Goal: Transaction & Acquisition: Download file/media

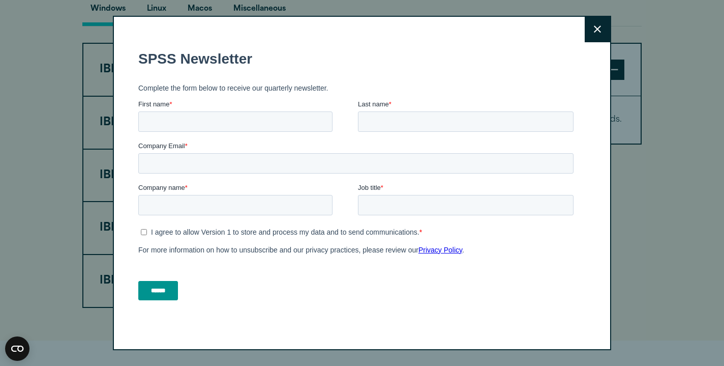
click at [597, 25] on icon at bounding box center [597, 29] width 7 height 8
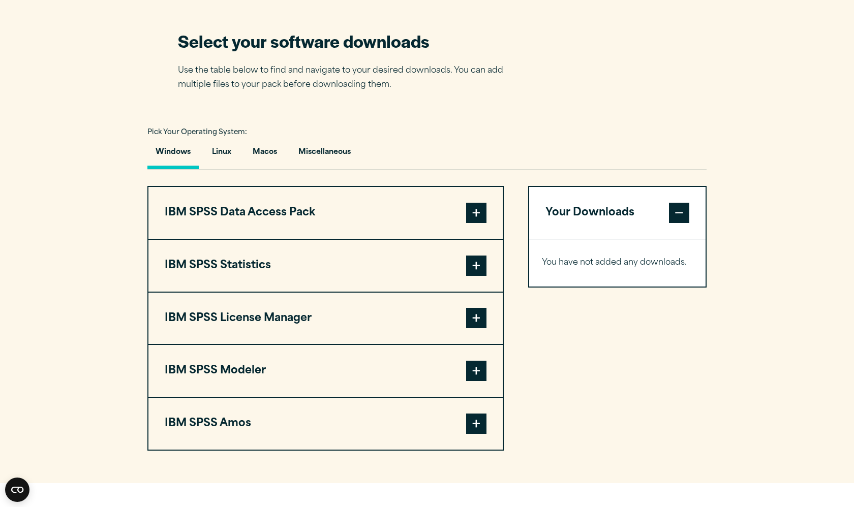
scroll to position [639, 0]
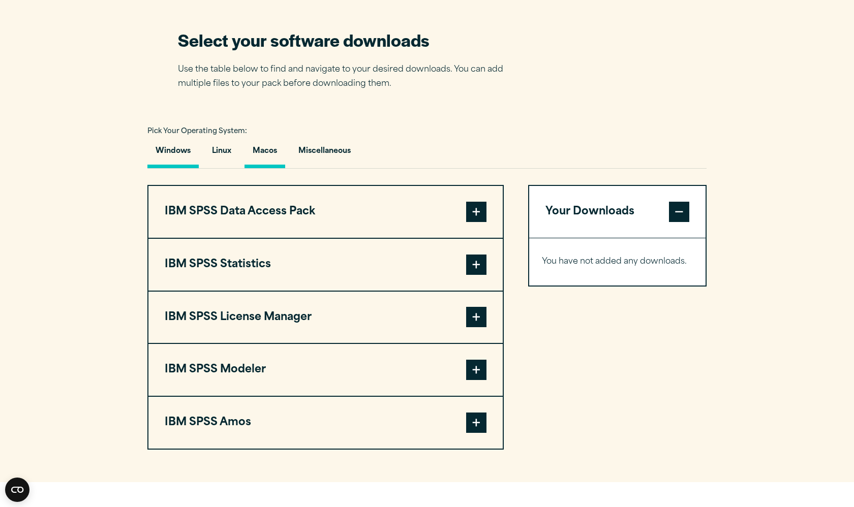
click at [261, 152] on button "Macos" at bounding box center [265, 153] width 41 height 29
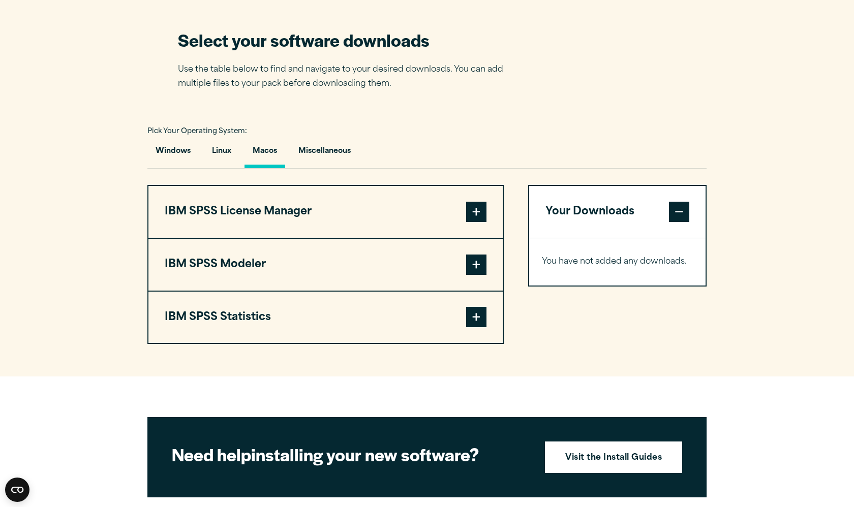
click at [472, 317] on span at bounding box center [476, 317] width 20 height 20
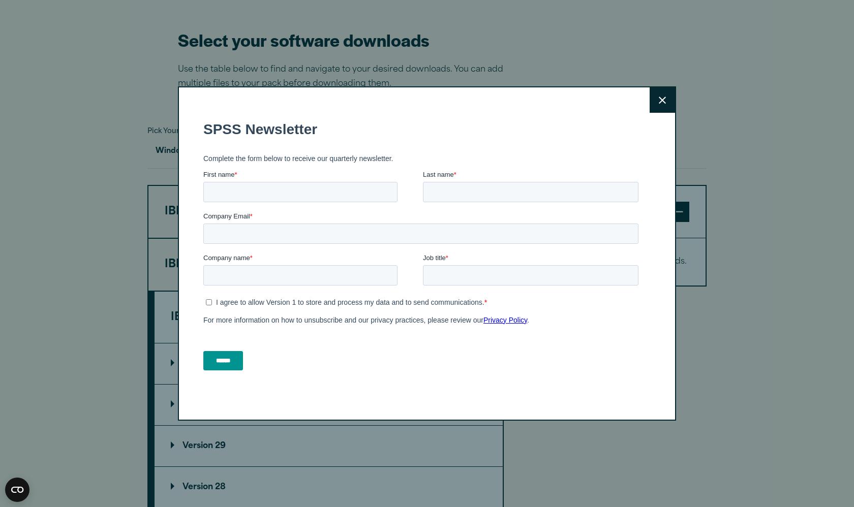
click at [660, 107] on button "Close" at bounding box center [662, 99] width 25 height 25
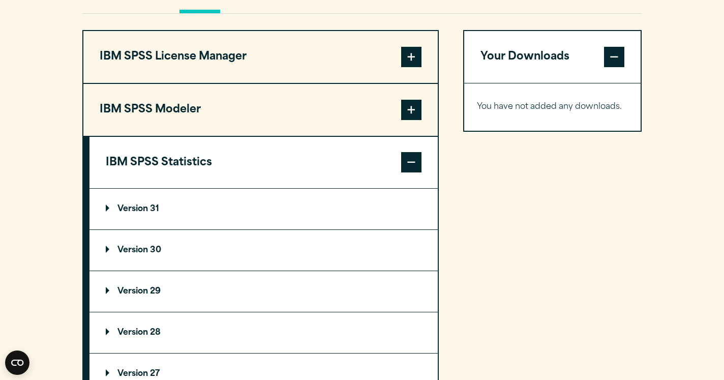
scroll to position [793, 0]
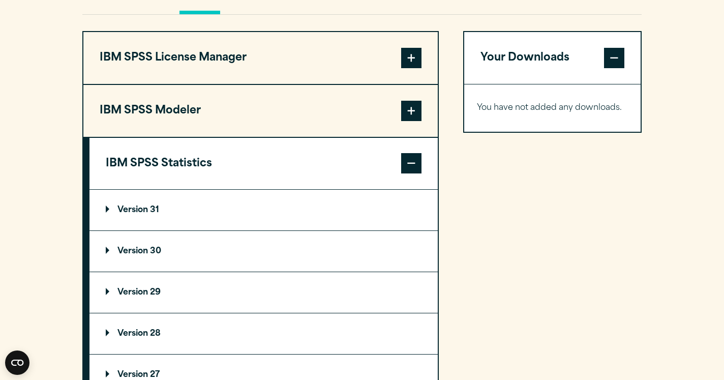
click at [186, 242] on summary "Version 30" at bounding box center [263, 251] width 348 height 41
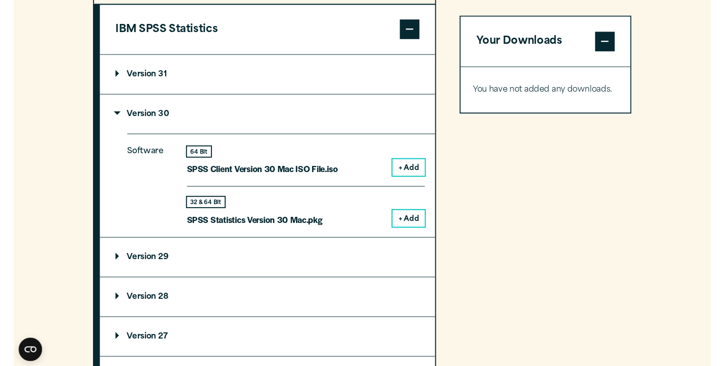
scroll to position [938, 0]
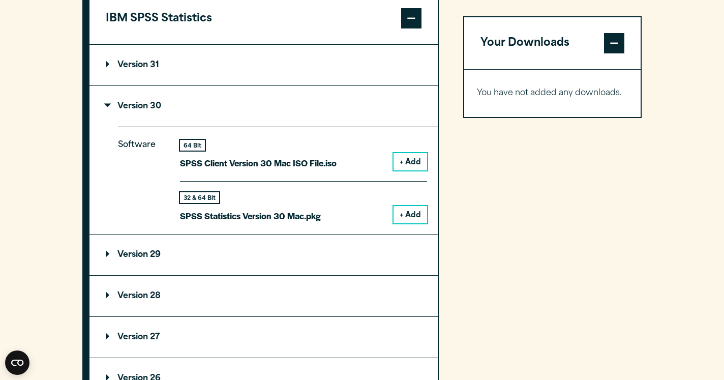
click at [409, 213] on button "+ Add" at bounding box center [411, 214] width 34 height 17
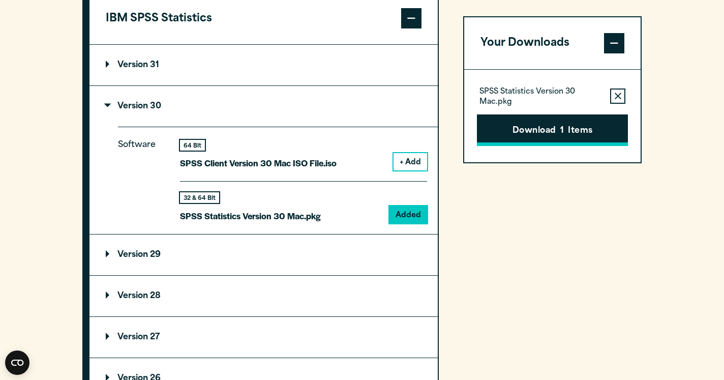
click at [556, 122] on button "Download 1 Items" at bounding box center [552, 130] width 151 height 32
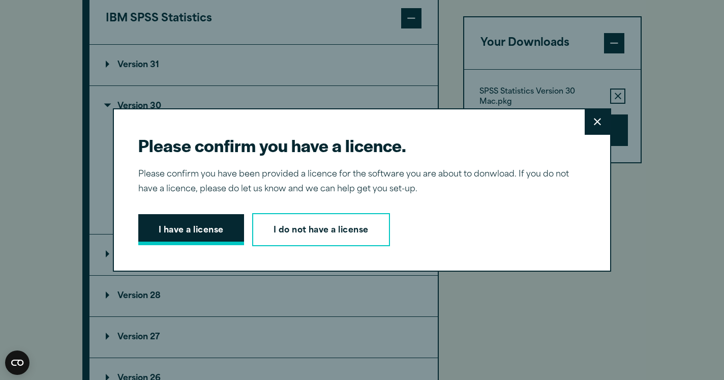
click at [208, 229] on button "I have a license" at bounding box center [191, 230] width 106 height 32
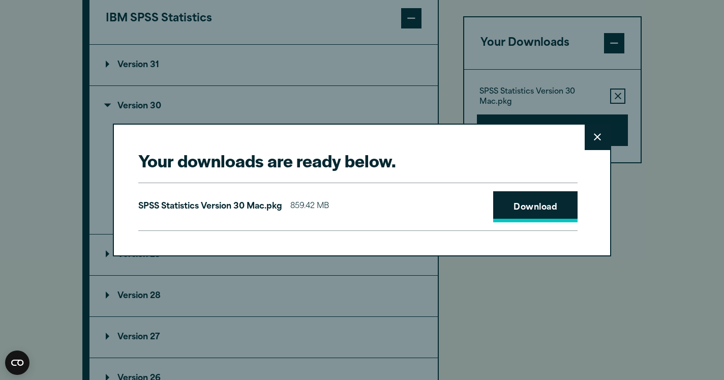
click at [534, 201] on link "Download" at bounding box center [535, 207] width 84 height 32
click at [601, 133] on button "Close" at bounding box center [597, 137] width 25 height 25
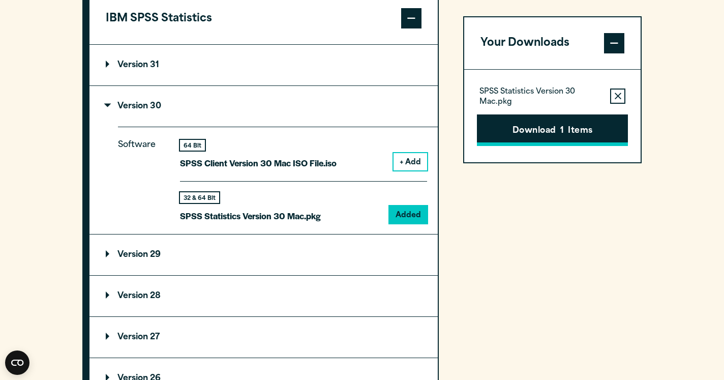
click at [562, 128] on span "1" at bounding box center [562, 131] width 4 height 13
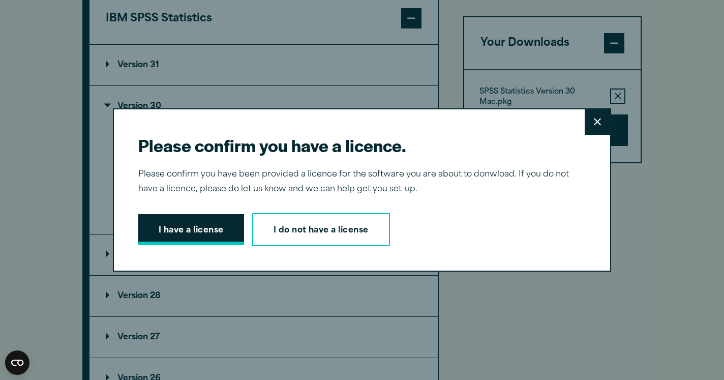
click at [199, 233] on button "I have a license" at bounding box center [191, 230] width 106 height 32
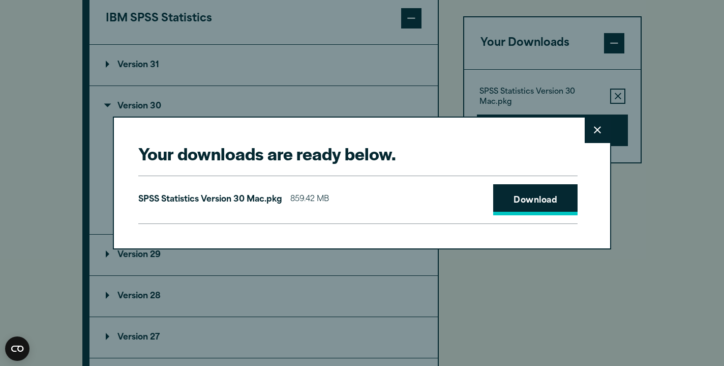
click at [539, 195] on link "Download" at bounding box center [535, 200] width 84 height 32
click at [644, 299] on div "Your downloads are ready below. Close SPSS Statistics Version 30 Mac.pkg 859.42…" at bounding box center [362, 183] width 724 height 366
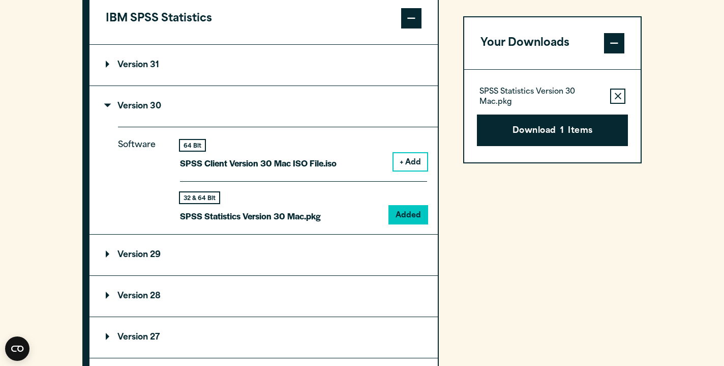
click at [562, 193] on div "Your Downloads SPSS Statistics Version 30 Mac.pkg Remove this item from your so…" at bounding box center [552, 143] width 178 height 514
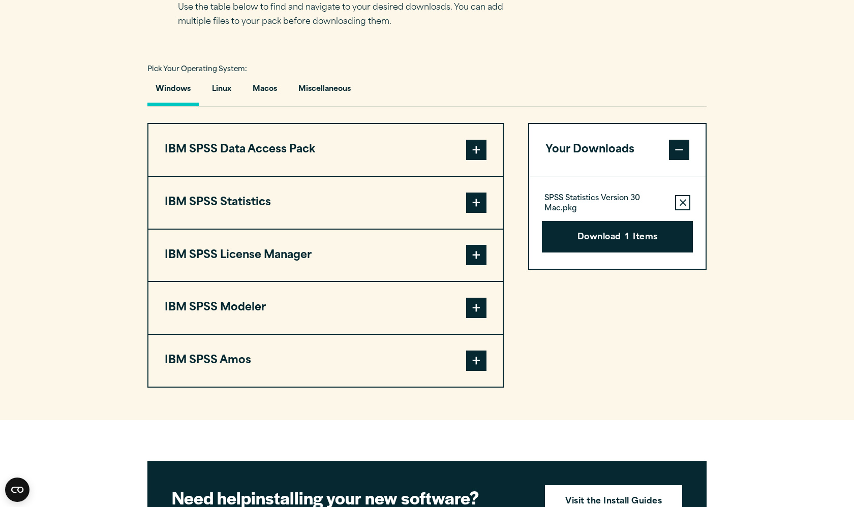
scroll to position [702, 0]
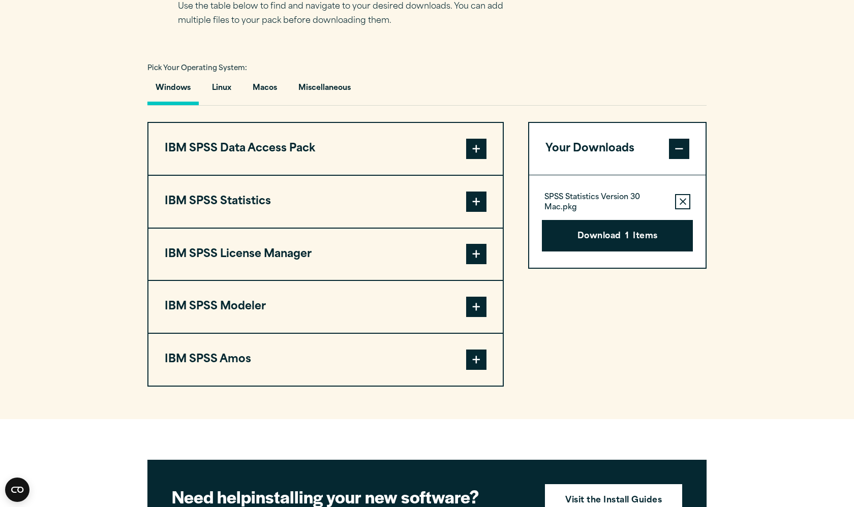
click at [457, 202] on button "IBM SPSS Statistics" at bounding box center [325, 202] width 354 height 52
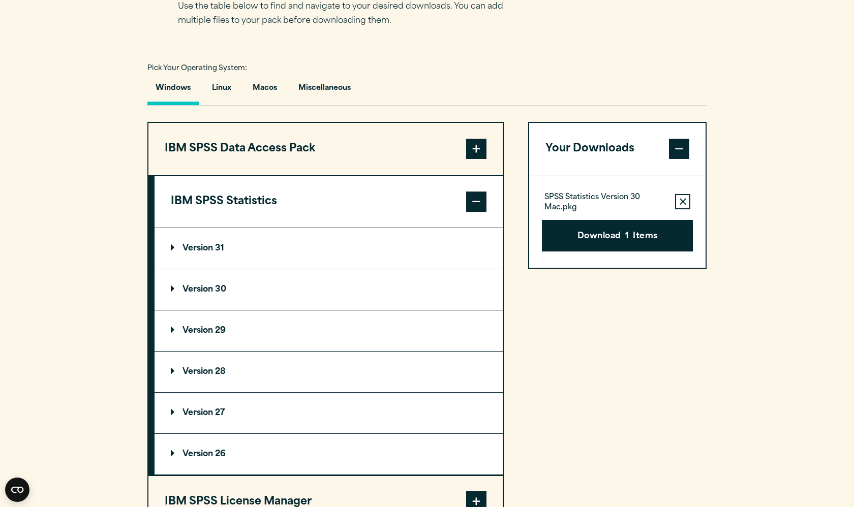
click at [277, 287] on summary "Version 30" at bounding box center [329, 289] width 348 height 41
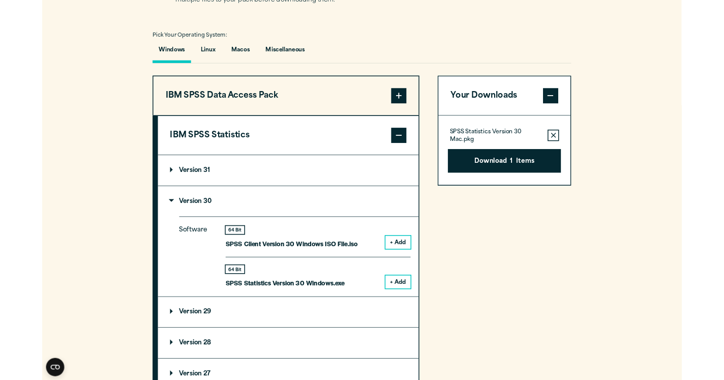
scroll to position [728, 0]
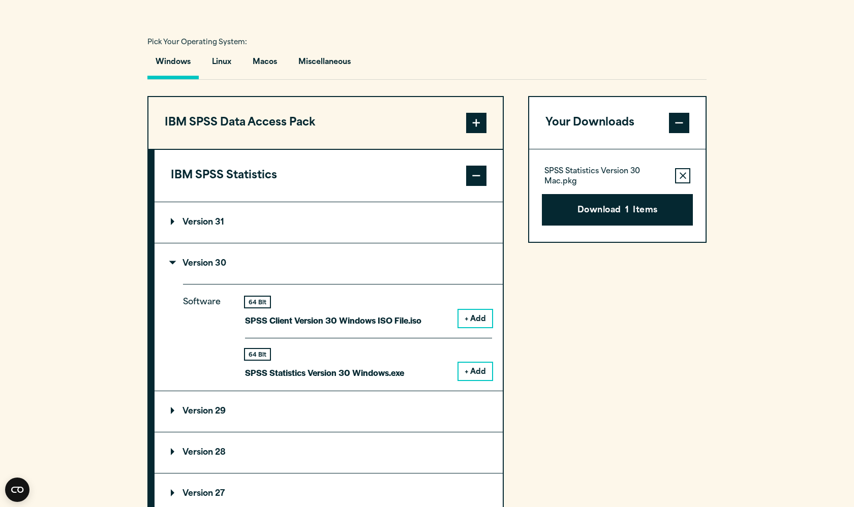
click at [469, 371] on button "+ Add" at bounding box center [476, 371] width 34 height 17
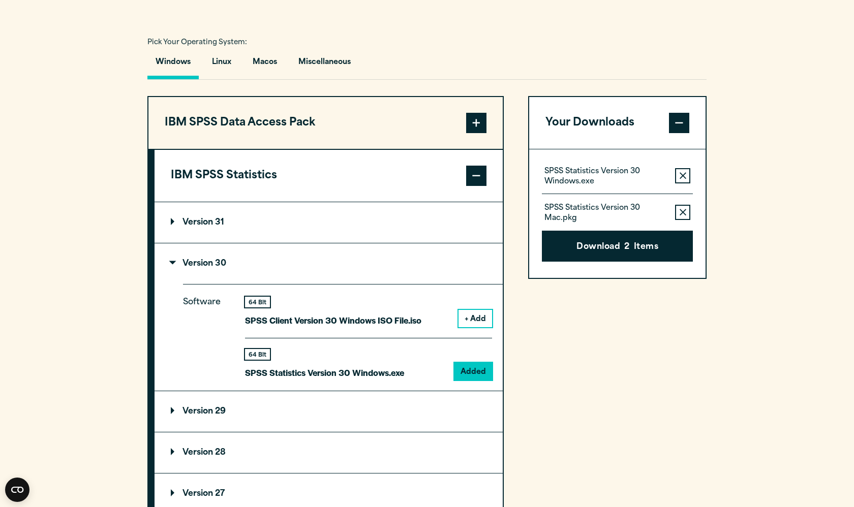
click at [682, 174] on icon "button" at bounding box center [683, 175] width 7 height 7
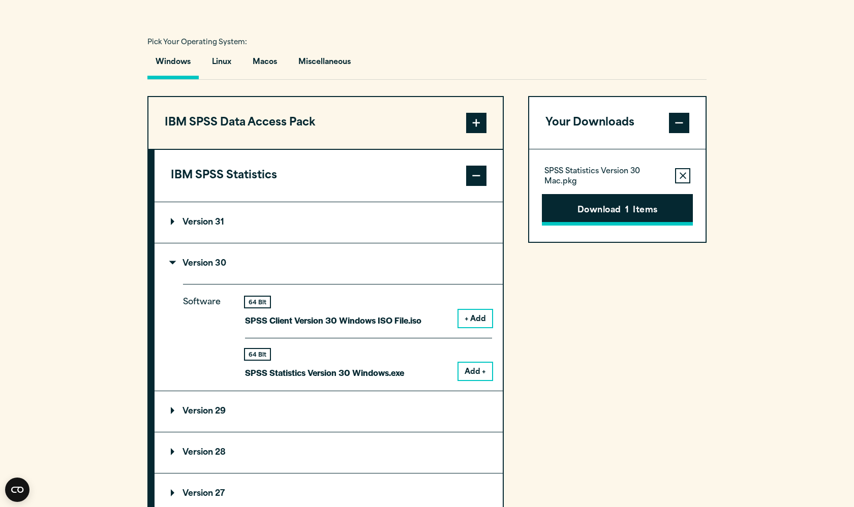
click at [634, 209] on button "Download 1 Items" at bounding box center [617, 210] width 151 height 32
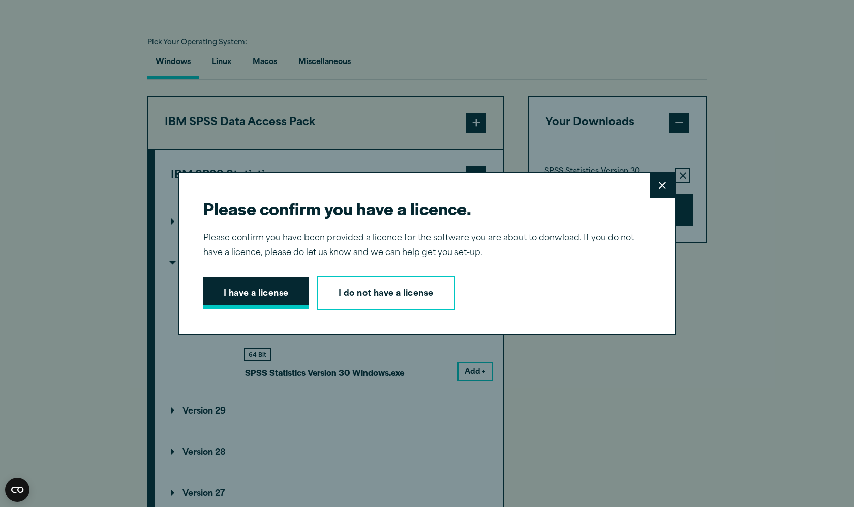
click at [260, 294] on button "I have a license" at bounding box center [256, 294] width 106 height 32
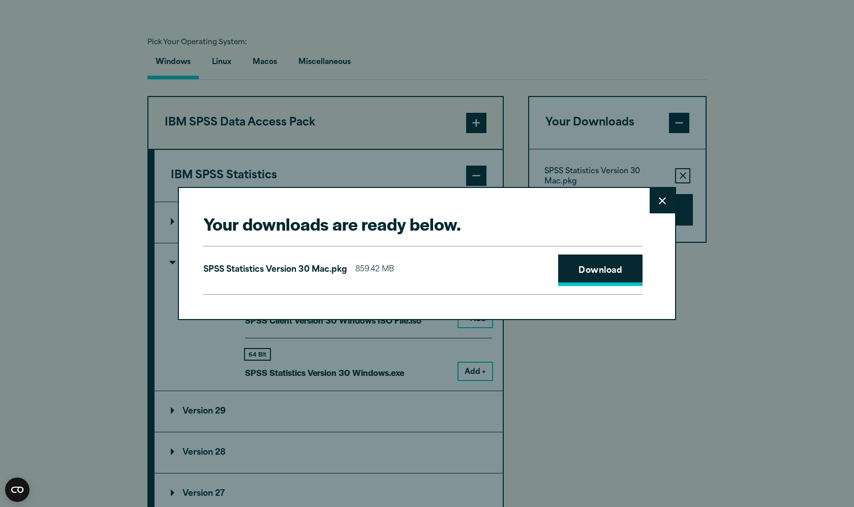
click at [591, 280] on link "Download" at bounding box center [600, 271] width 84 height 32
